Goal: Transaction & Acquisition: Subscribe to service/newsletter

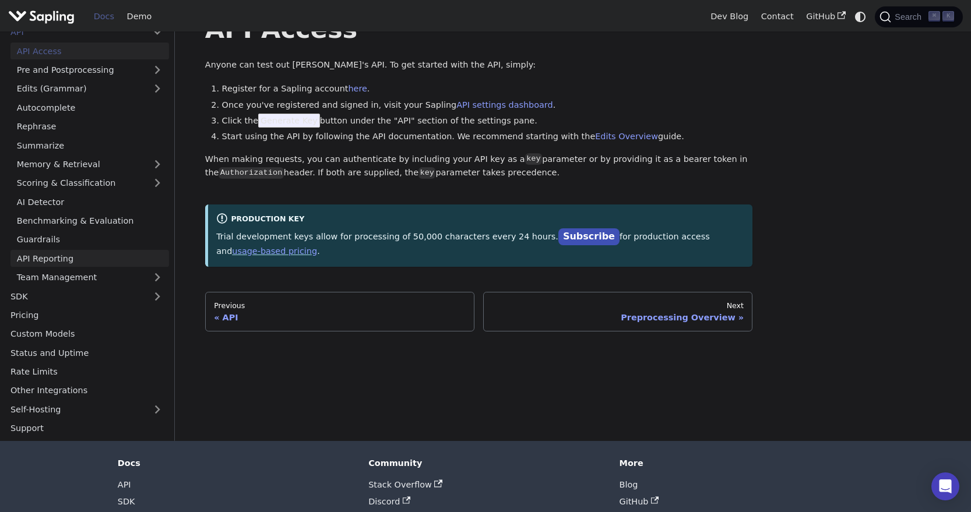
scroll to position [47, 0]
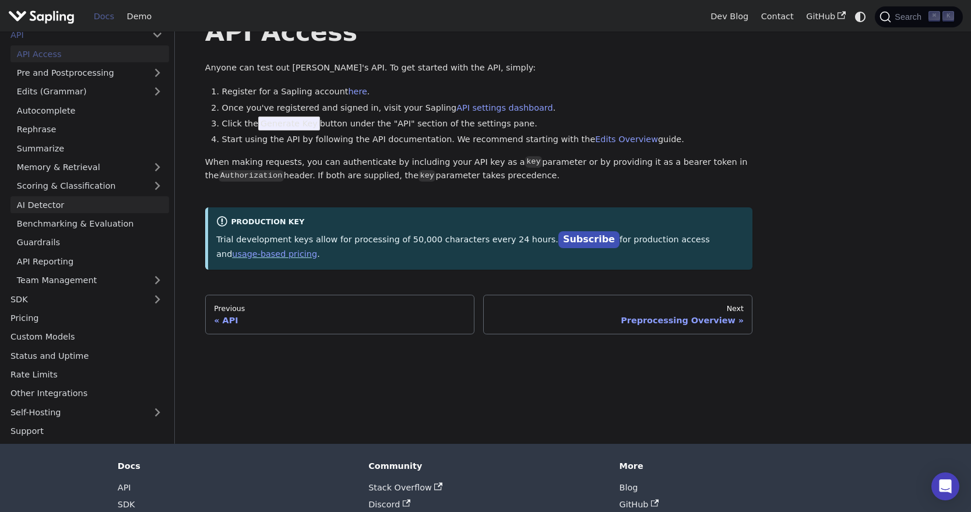
click at [44, 203] on link "AI Detector" at bounding box center [89, 204] width 158 height 17
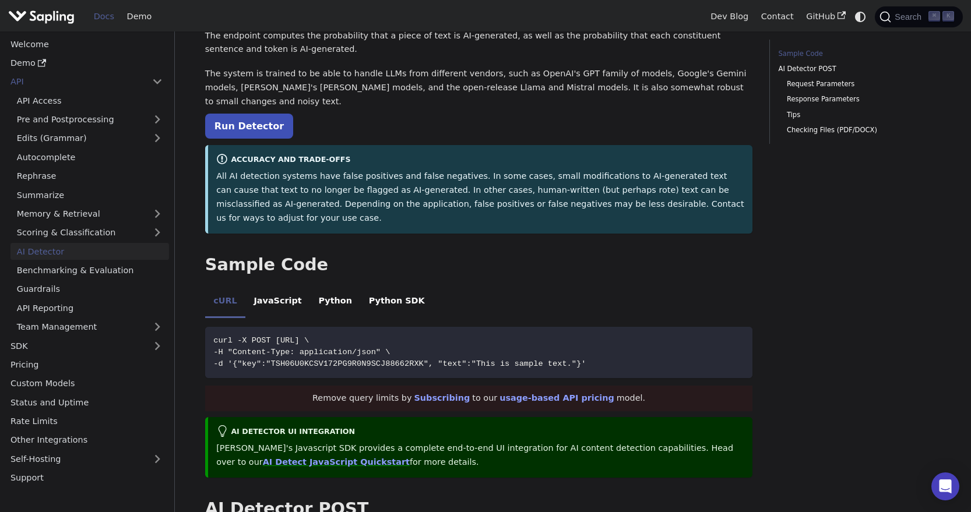
scroll to position [87, 0]
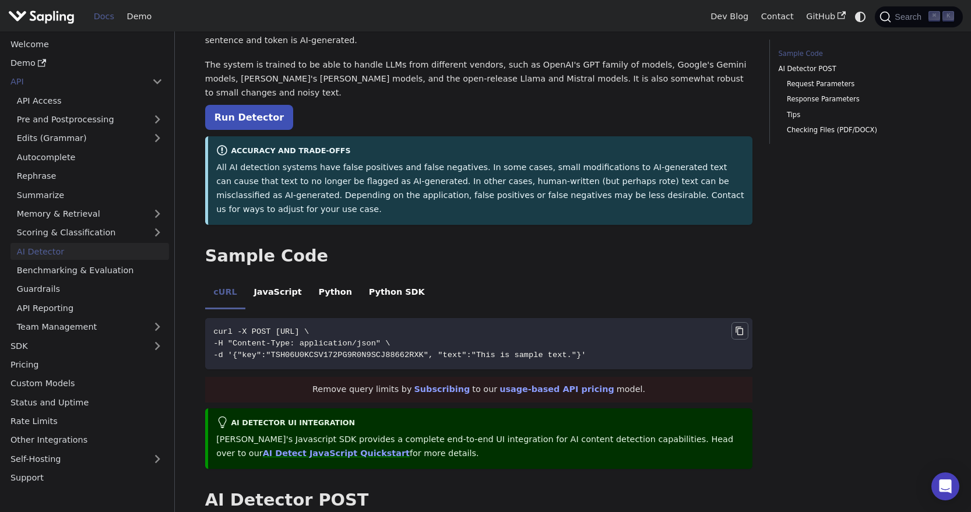
click at [740, 329] on icon "Copy code to clipboard" at bounding box center [739, 330] width 3 height 3
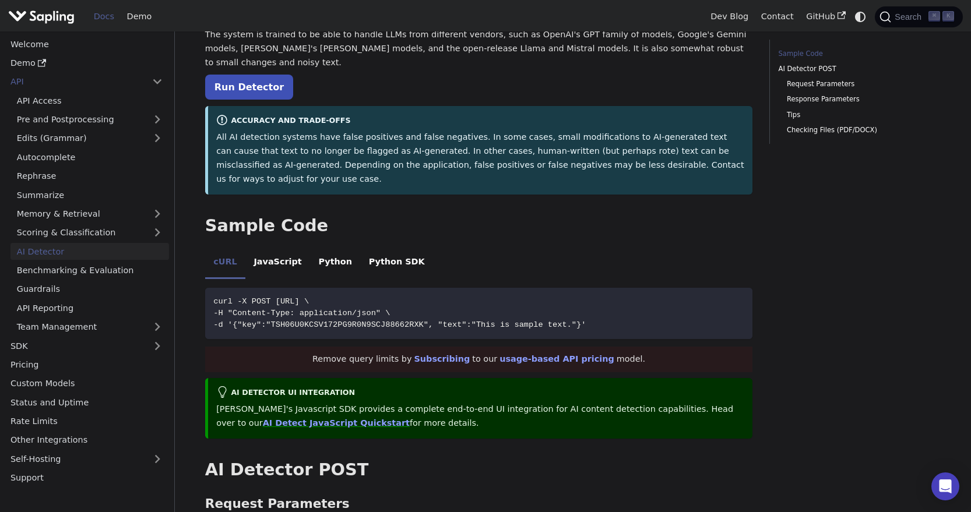
scroll to position [129, 0]
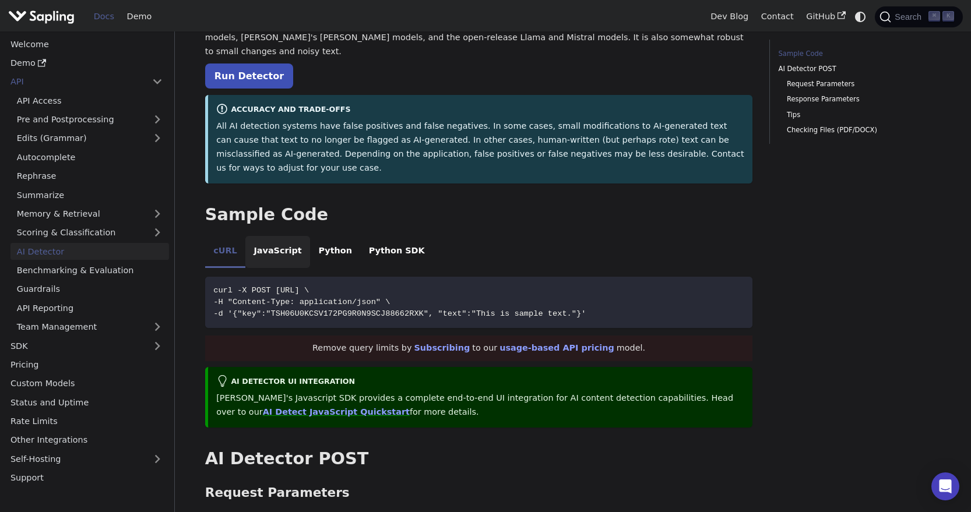
click at [275, 236] on li "JavaScript" at bounding box center [277, 252] width 65 height 33
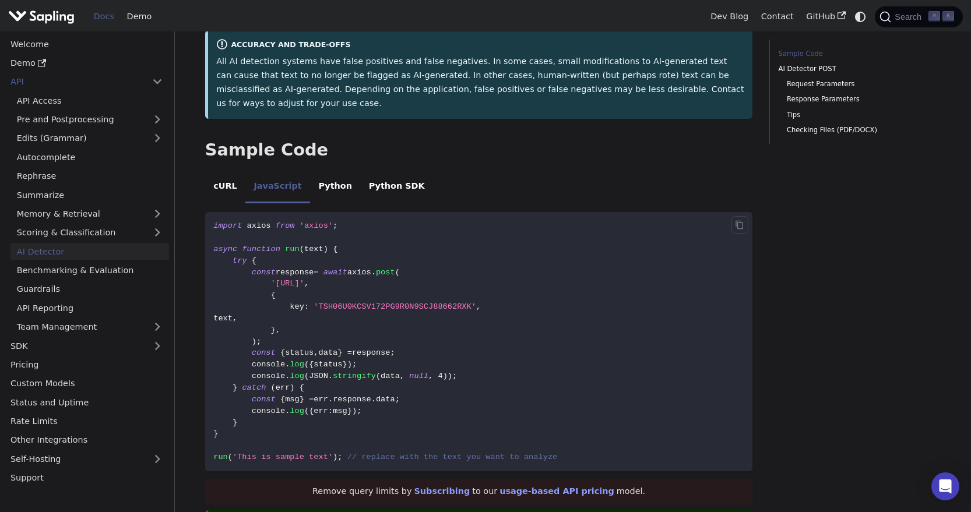
scroll to position [200, 0]
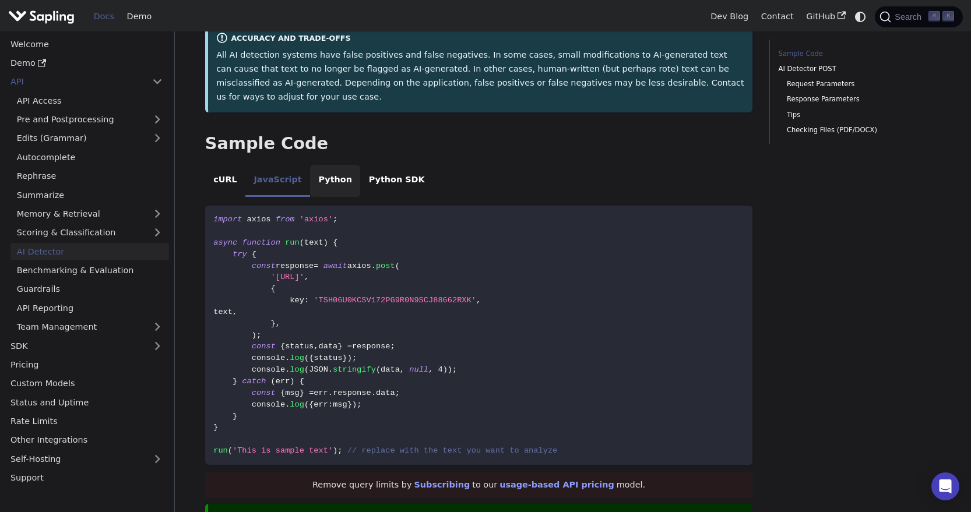
click at [327, 165] on li "Python" at bounding box center [335, 181] width 50 height 33
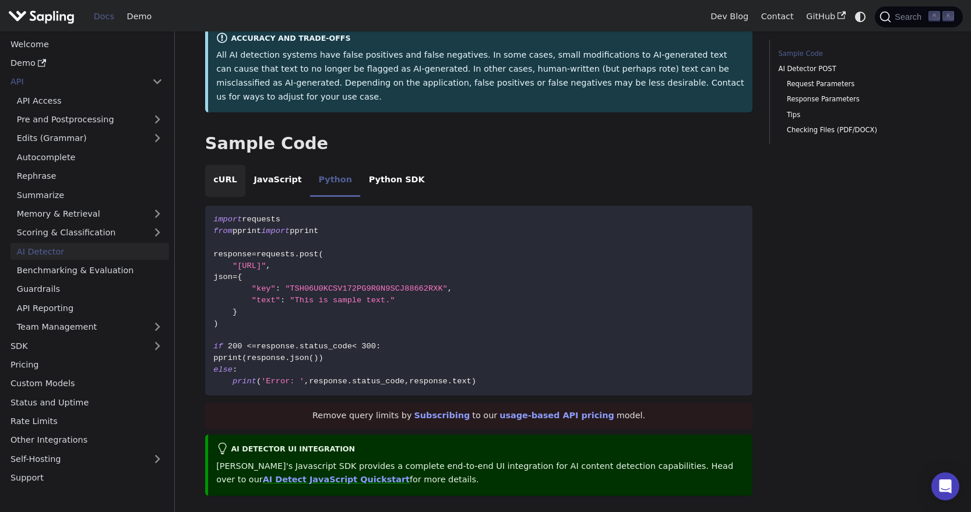
click at [218, 165] on li "cURL" at bounding box center [225, 181] width 40 height 33
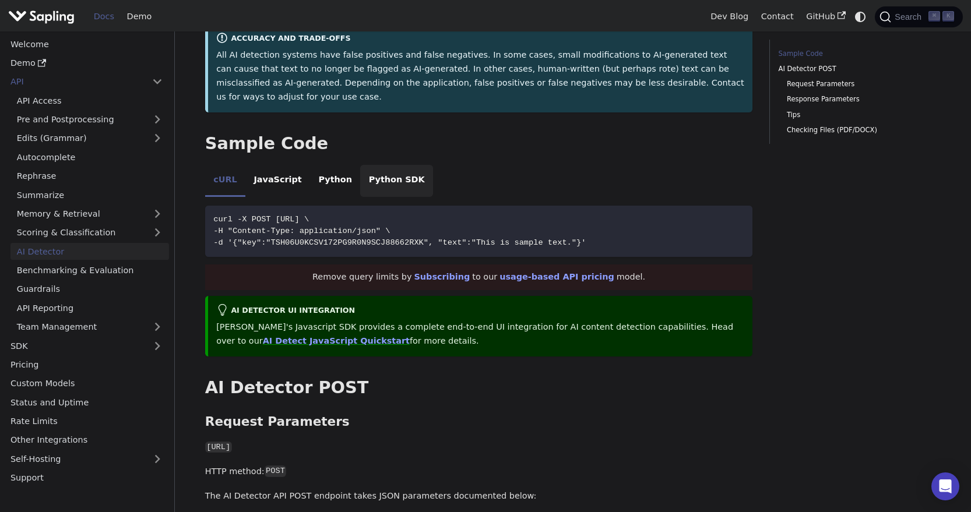
click at [386, 165] on li "Python SDK" at bounding box center [396, 181] width 73 height 33
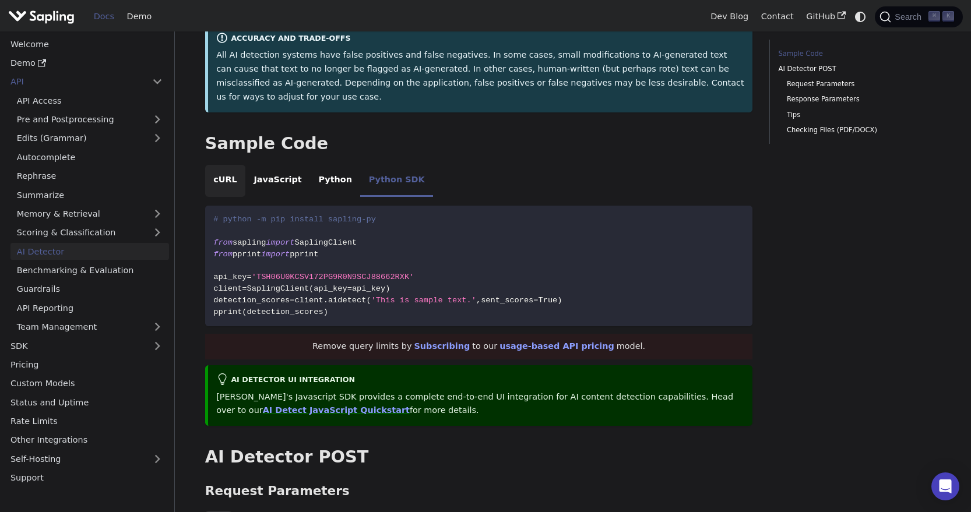
click at [218, 165] on li "cURL" at bounding box center [225, 181] width 40 height 33
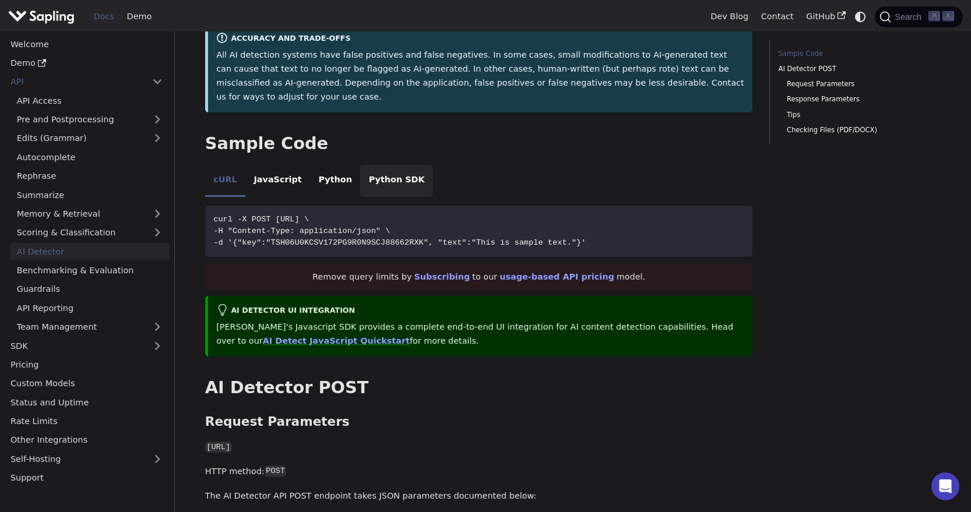
click at [375, 165] on li "Python SDK" at bounding box center [396, 181] width 73 height 33
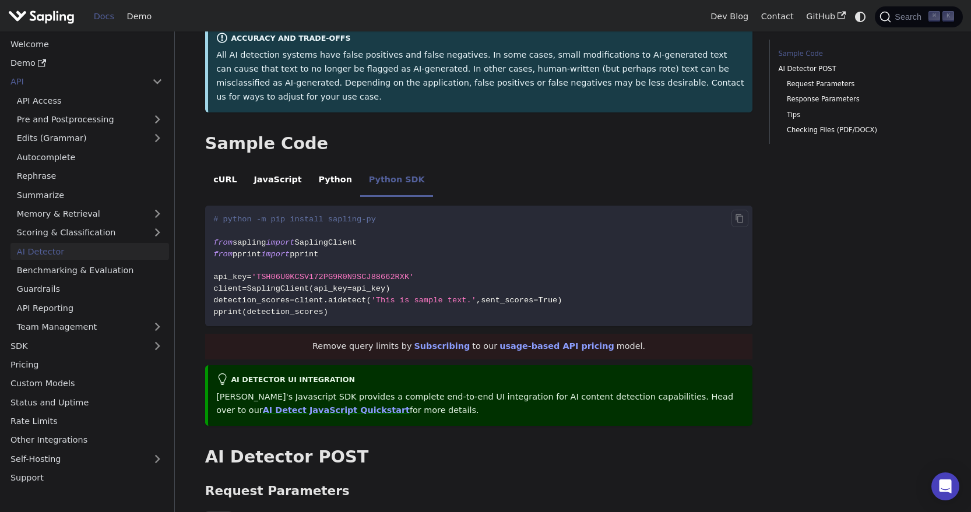
click at [401, 206] on code "# python -m pip install sapling-py from sapling import SaplingClient from pprin…" at bounding box center [479, 266] width 548 height 121
drag, startPoint x: 405, startPoint y: 192, endPoint x: 208, endPoint y: 195, distance: 197.5
click at [208, 206] on code "# python -m pip install sapling-py from sapling import SaplingClient from pprin…" at bounding box center [479, 266] width 548 height 121
copy span "# python -m pip install sapling-py"
click at [738, 217] on icon "Copy code to clipboard" at bounding box center [739, 218] width 3 height 3
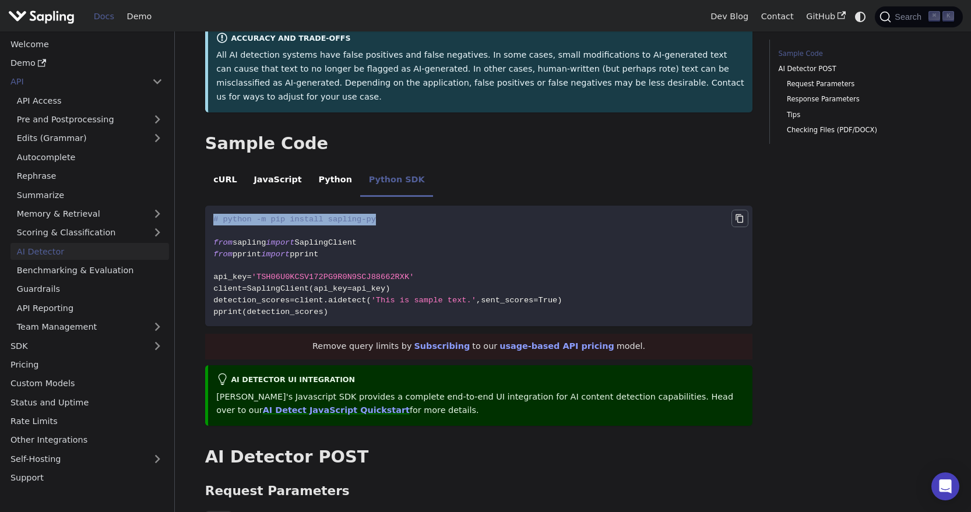
copy span "# python -m pip install sapling-py"
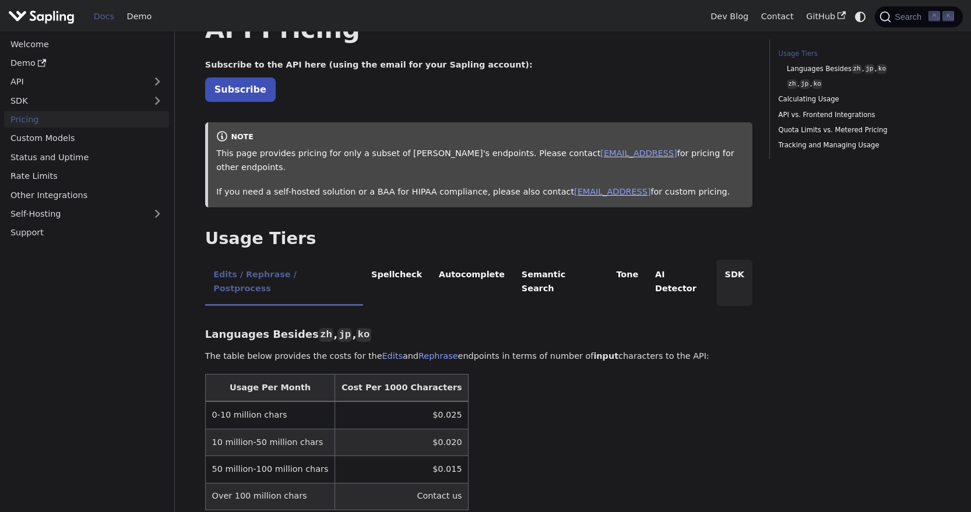
scroll to position [51, 0]
click at [647, 259] on li "AI Detector" at bounding box center [682, 282] width 70 height 46
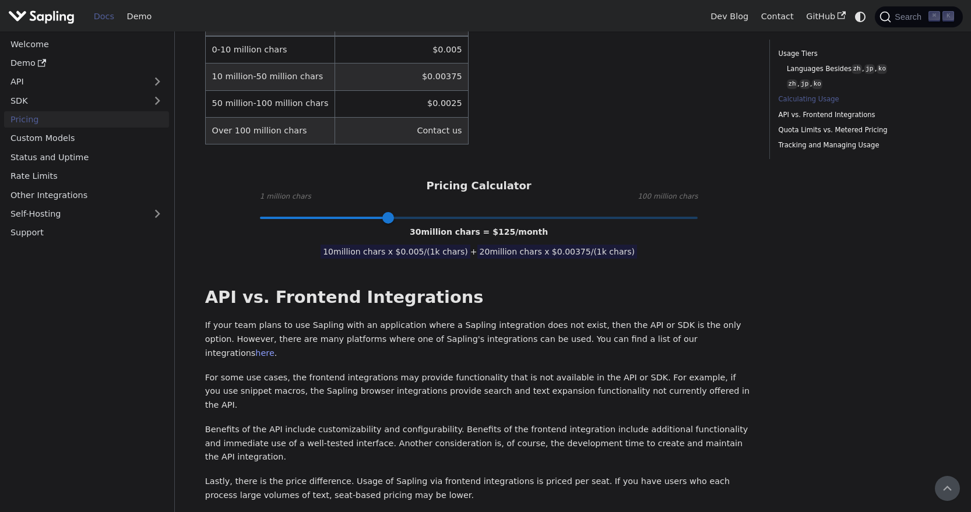
scroll to position [0, 0]
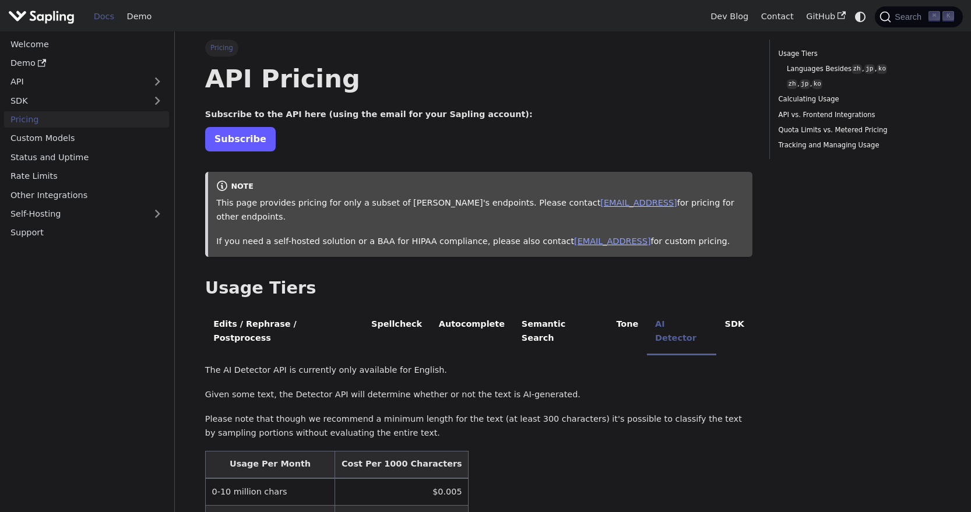
click at [228, 142] on link "Subscribe" at bounding box center [240, 139] width 70 height 24
